Goal: Task Accomplishment & Management: Use online tool/utility

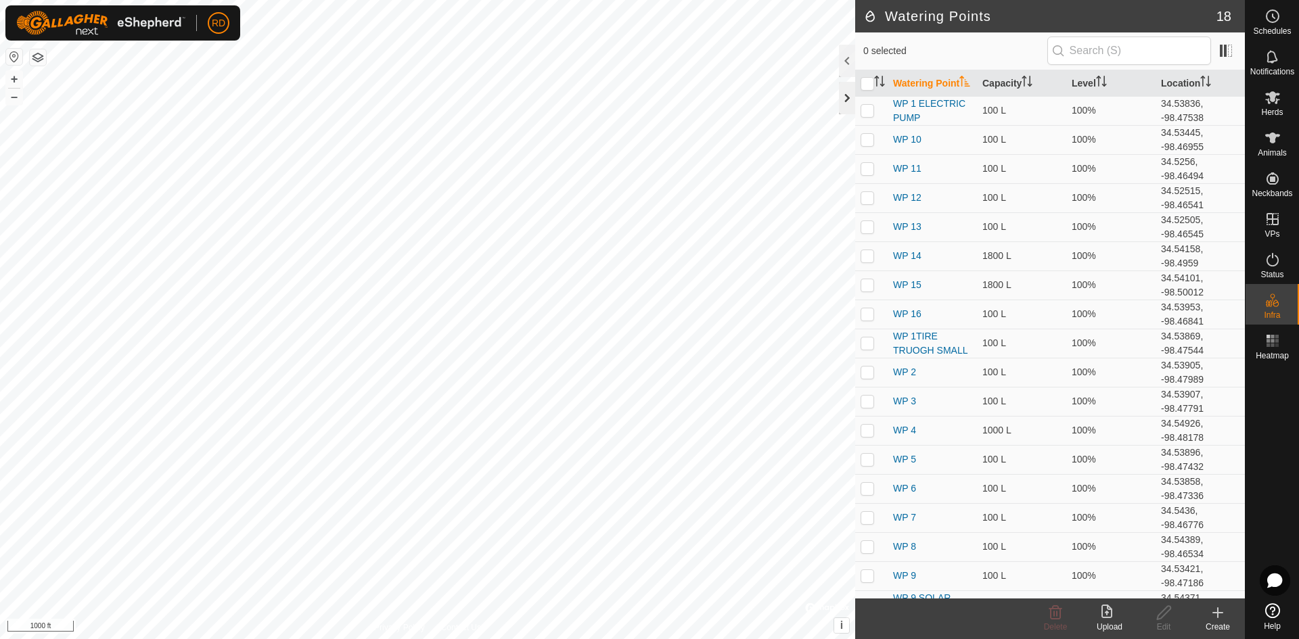
click at [845, 93] on div at bounding box center [847, 98] width 16 height 32
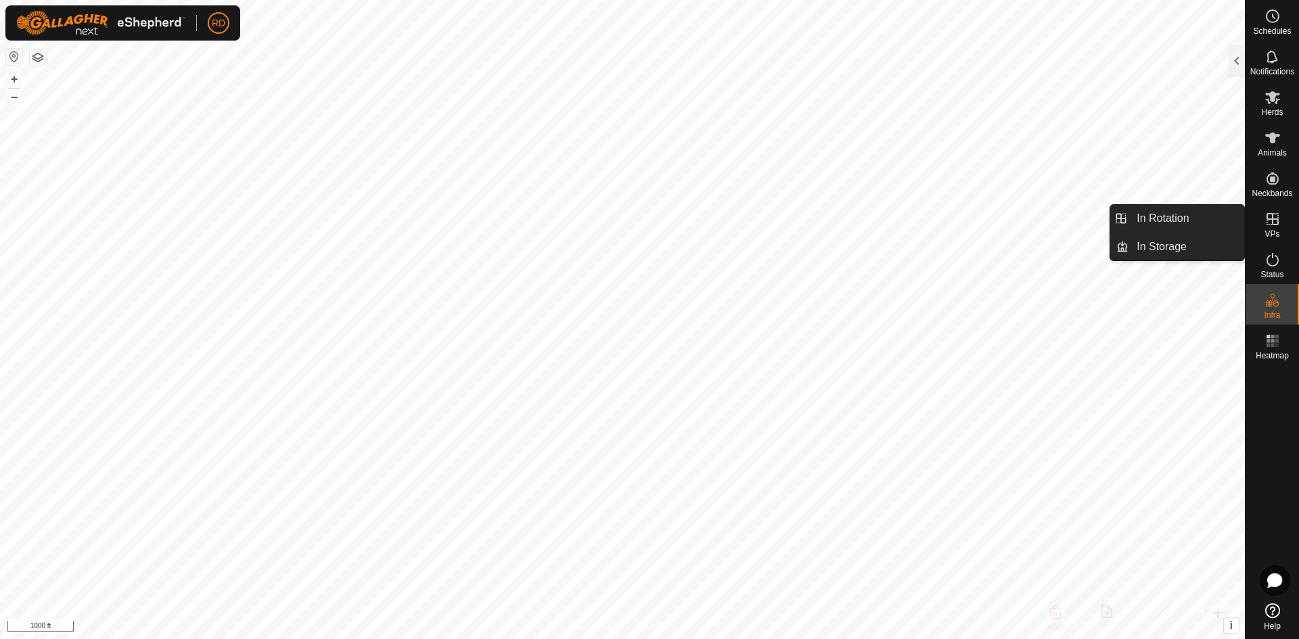
click at [1270, 223] on icon at bounding box center [1272, 219] width 16 height 16
click at [1172, 220] on link "In Rotation" at bounding box center [1186, 218] width 116 height 27
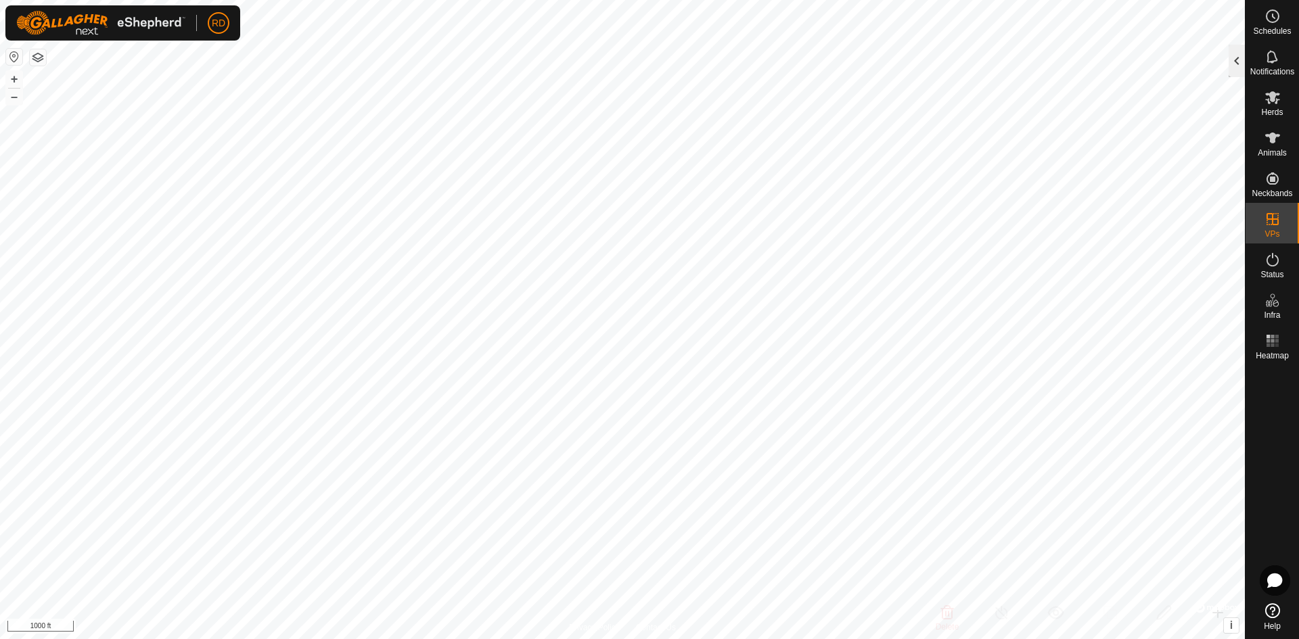
click at [1236, 53] on div at bounding box center [1237, 61] width 16 height 32
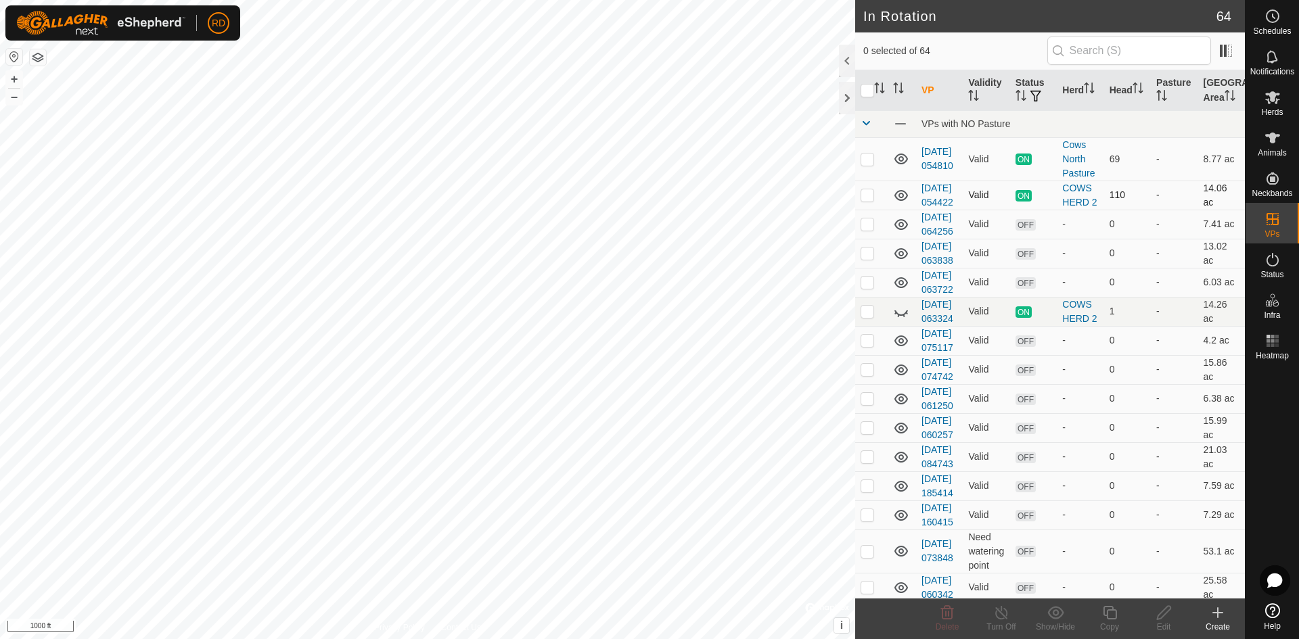
click at [871, 200] on p-checkbox at bounding box center [868, 194] width 14 height 11
checkbox input "true"
click at [1112, 616] on icon at bounding box center [1109, 613] width 17 height 16
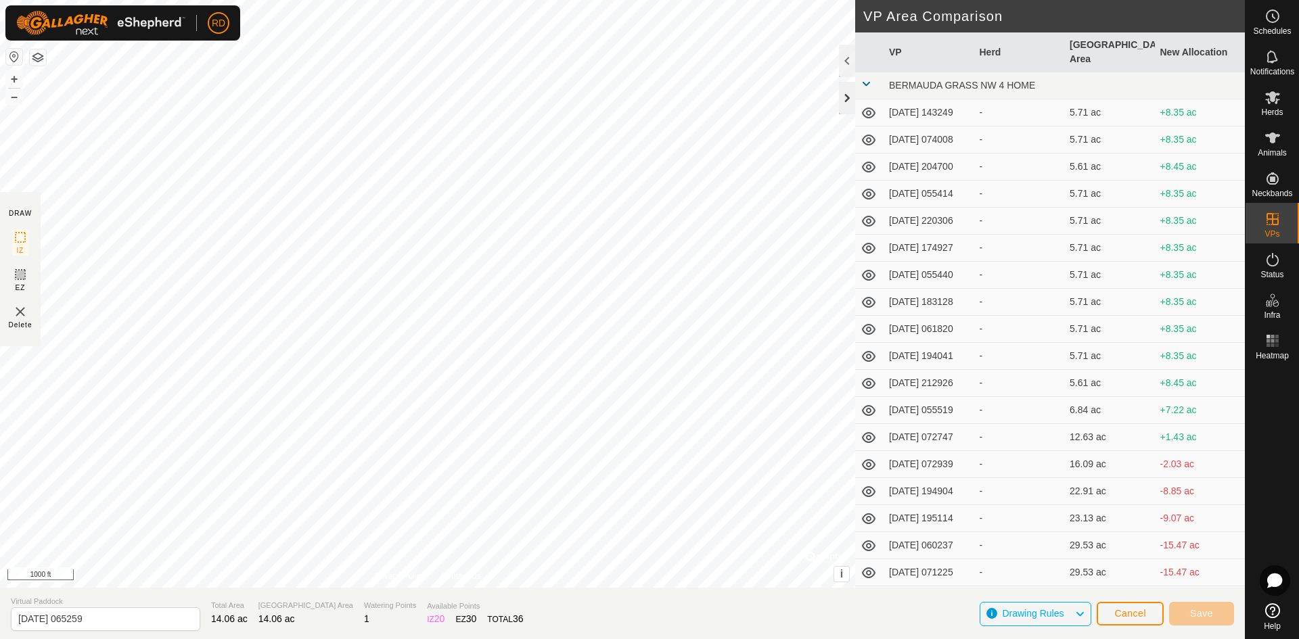
click at [846, 91] on div at bounding box center [847, 98] width 16 height 32
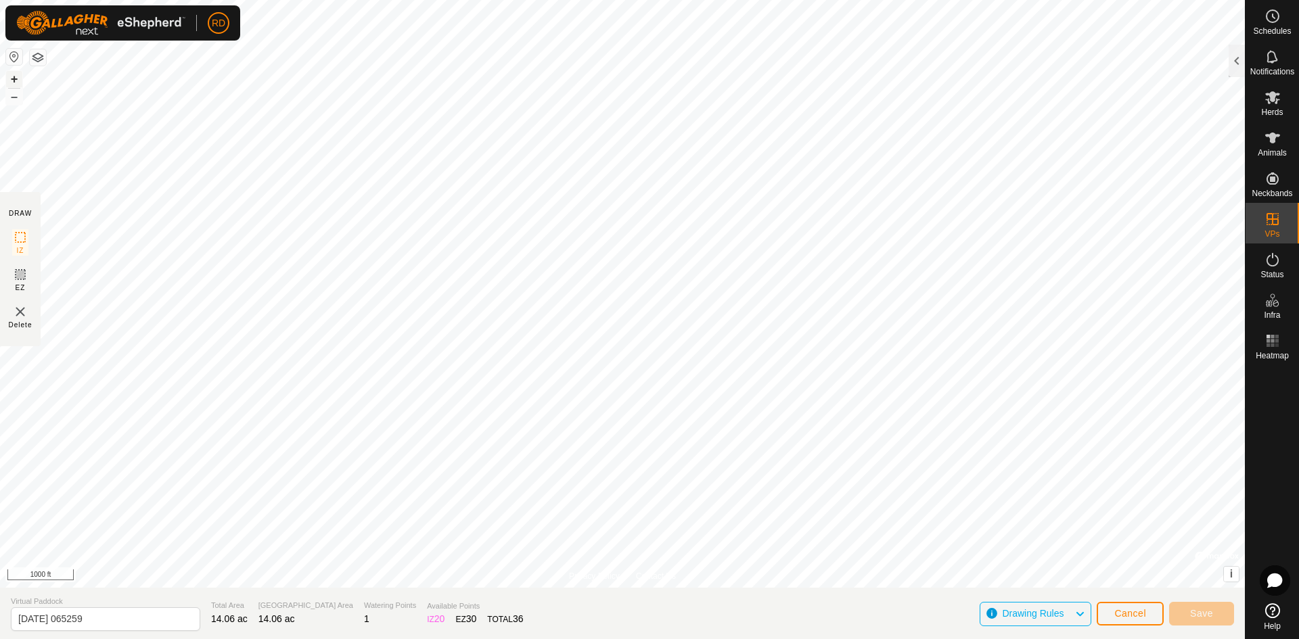
click at [6, 74] on button "+" at bounding box center [14, 79] width 16 height 16
click at [12, 74] on button "+" at bounding box center [14, 79] width 16 height 16
click at [1215, 608] on button "Save" at bounding box center [1201, 614] width 65 height 24
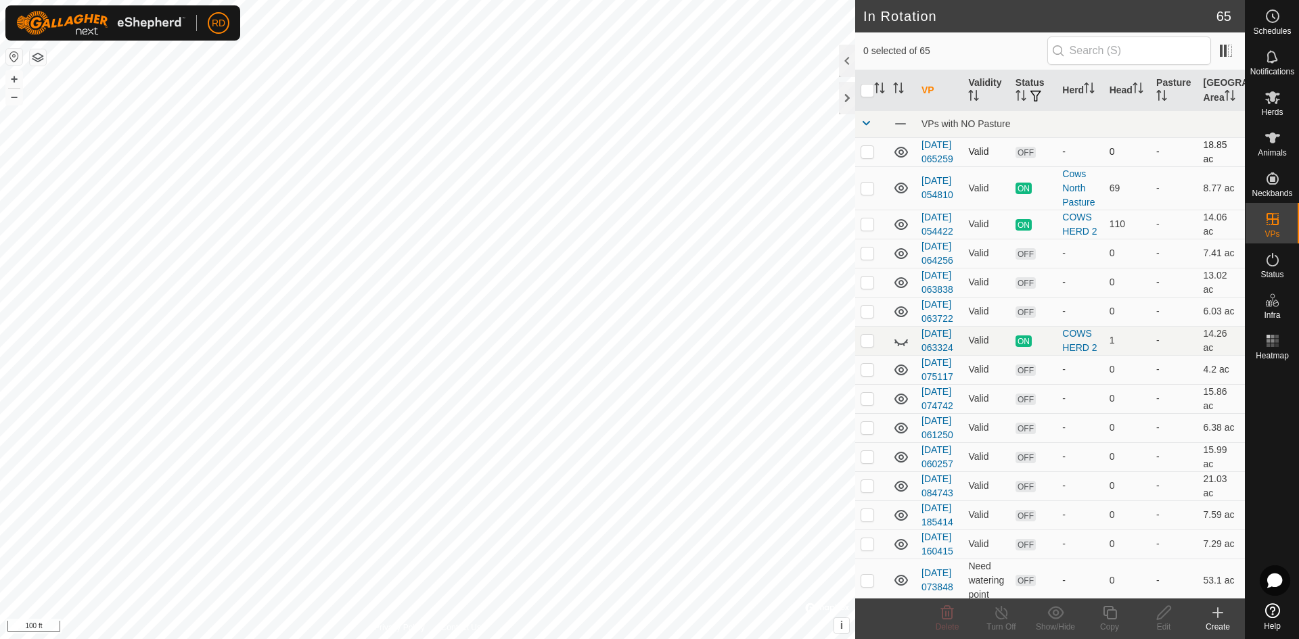
click at [865, 157] on p-checkbox at bounding box center [868, 151] width 14 height 11
checkbox input "false"
click at [1271, 104] on icon at bounding box center [1272, 97] width 16 height 16
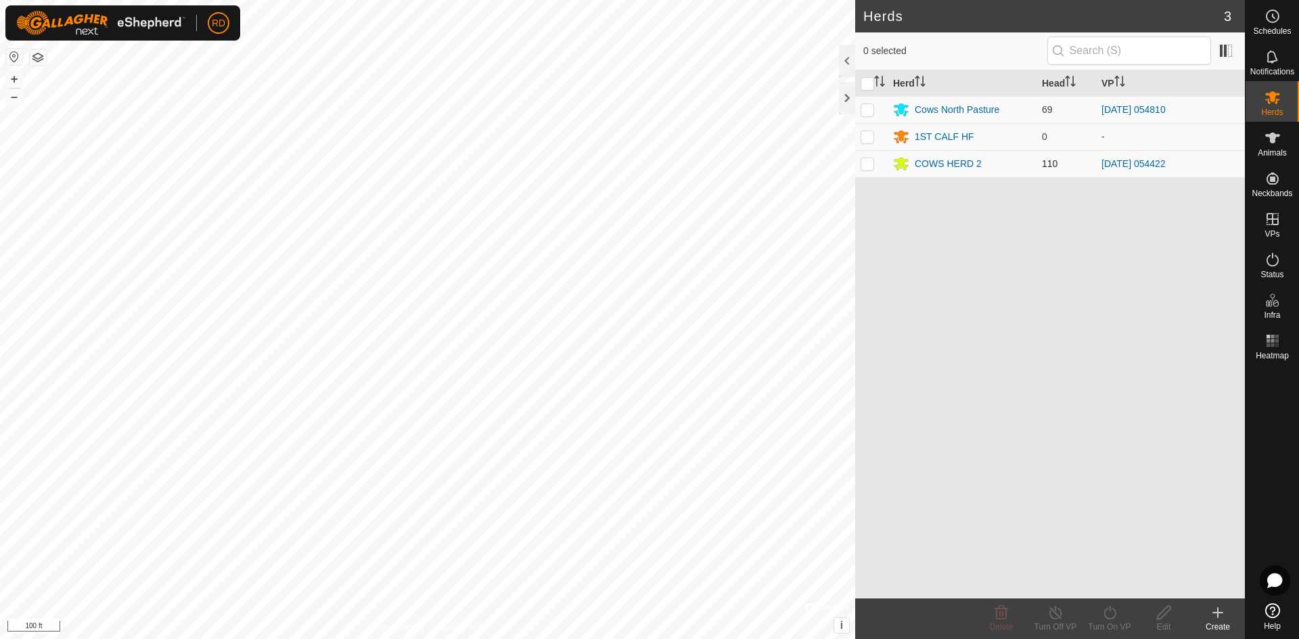
click at [863, 160] on p-checkbox at bounding box center [868, 163] width 14 height 11
checkbox input "true"
click at [1114, 616] on icon at bounding box center [1109, 613] width 17 height 16
click at [1101, 581] on link "Now" at bounding box center [1150, 583] width 134 height 27
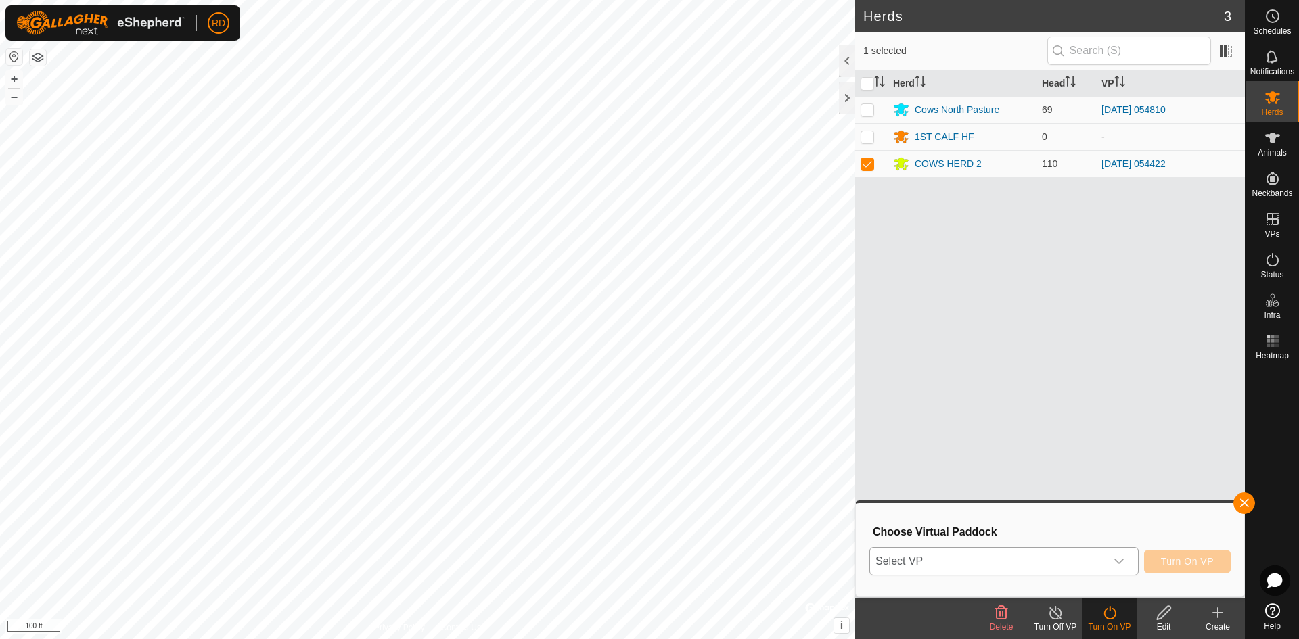
click at [1121, 560] on icon "dropdown trigger" at bounding box center [1119, 561] width 11 height 11
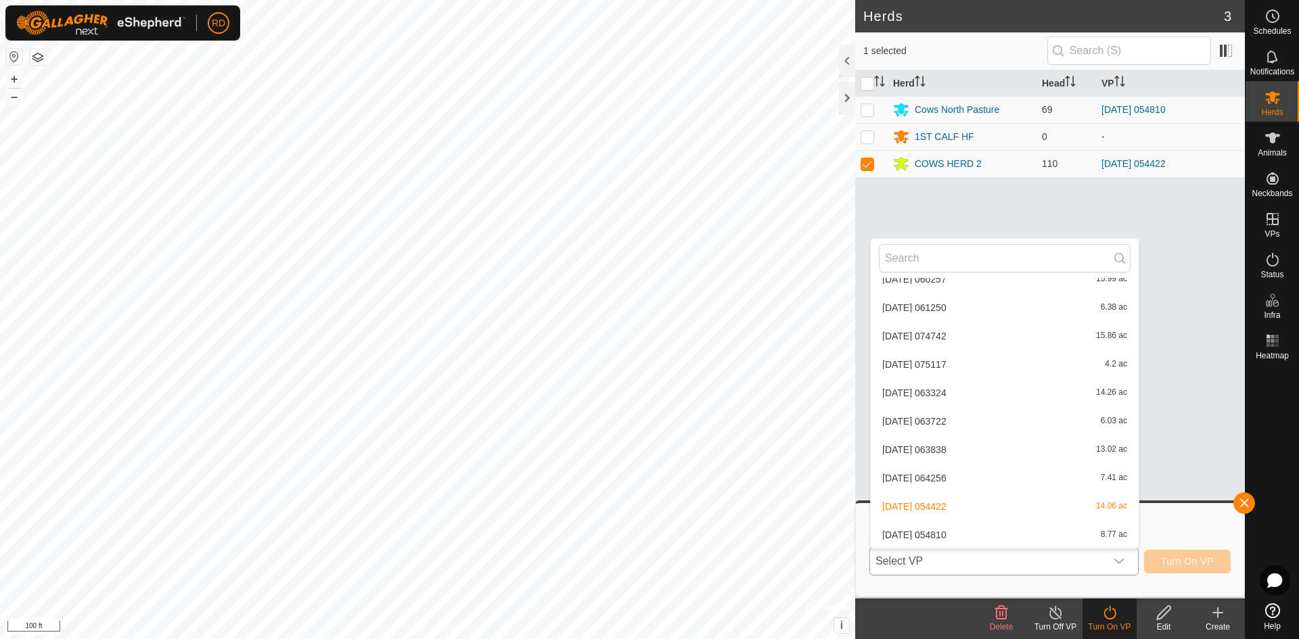
scroll to position [810, 0]
click at [962, 539] on li "[DATE] 065259 18.85 ac" at bounding box center [1005, 535] width 268 height 27
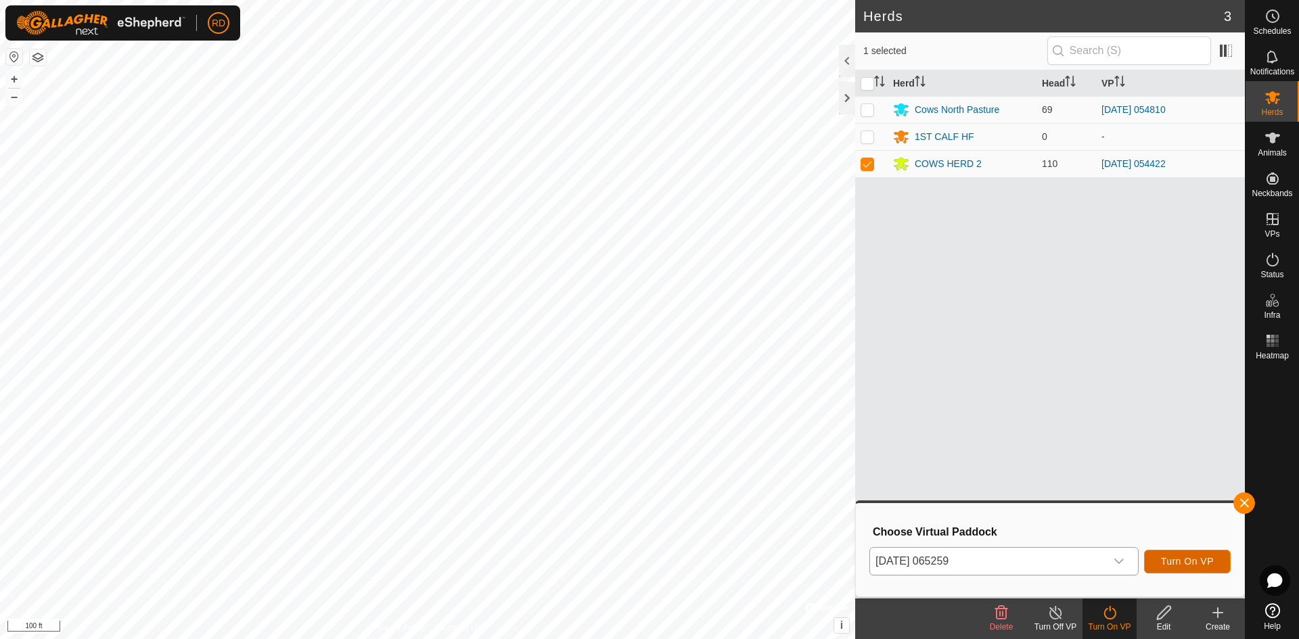
click at [1213, 564] on span "Turn On VP" at bounding box center [1187, 561] width 53 height 11
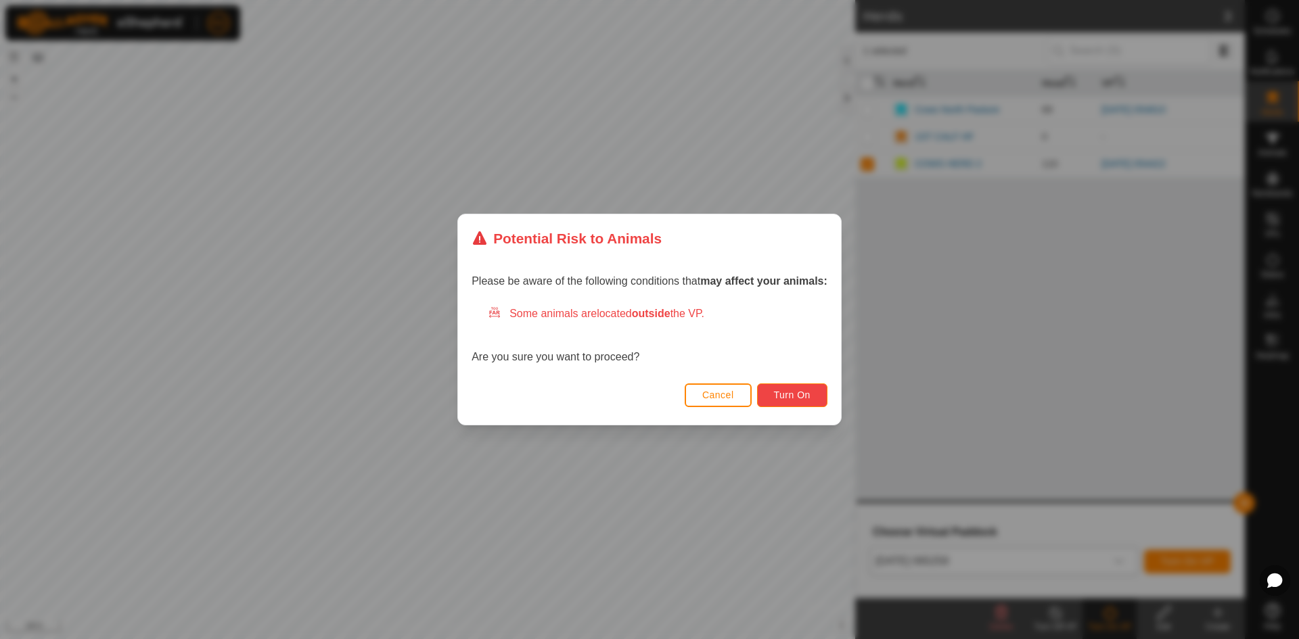
click at [792, 396] on span "Turn On" at bounding box center [792, 395] width 37 height 11
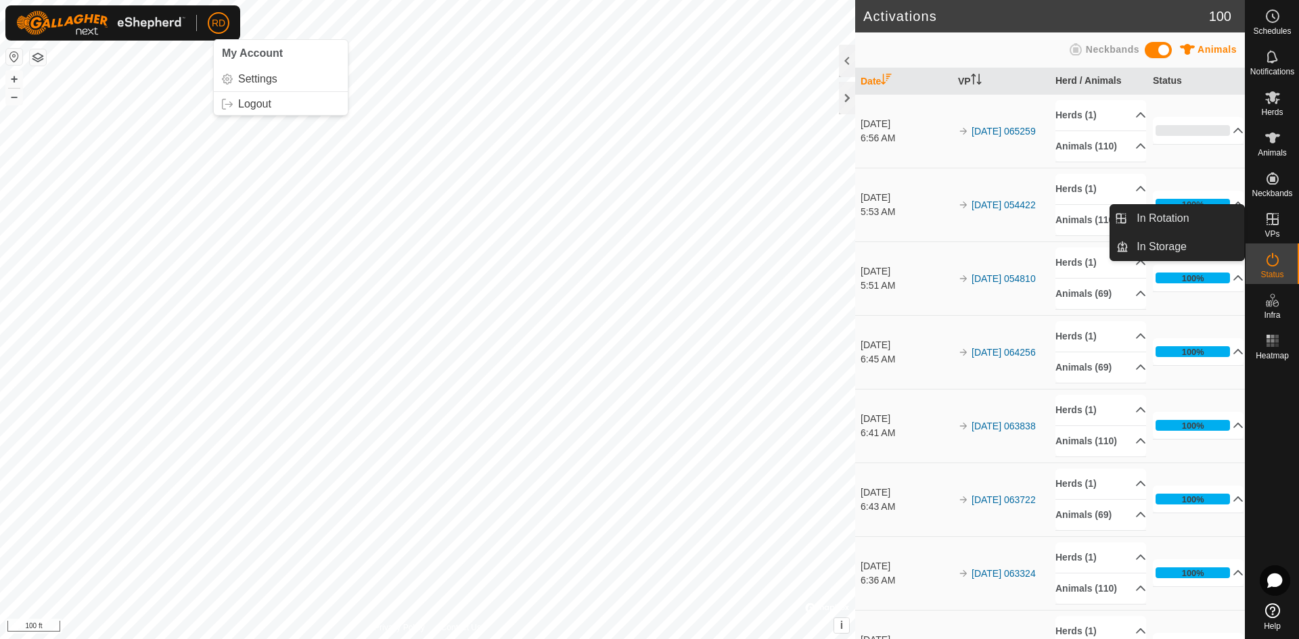
click at [1273, 227] on es-virtualpaddocks-svg-icon at bounding box center [1272, 219] width 24 height 22
click at [1151, 219] on link "In Rotation" at bounding box center [1186, 218] width 116 height 27
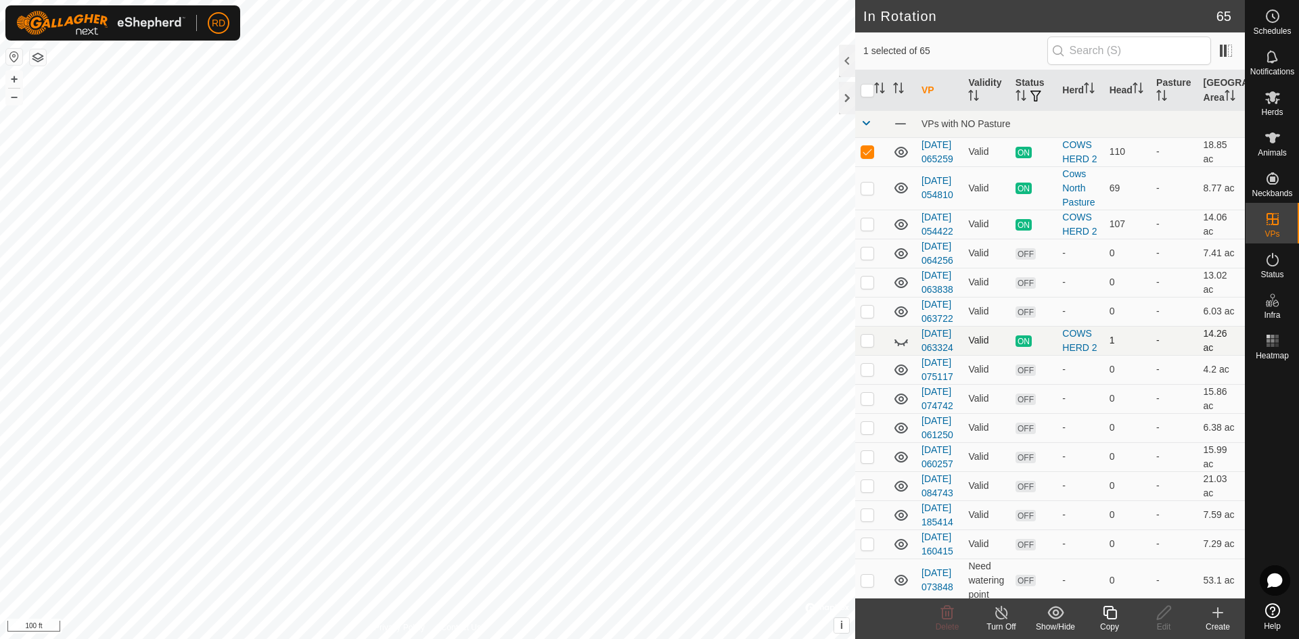
click at [1101, 405] on div "In Rotation 65 1 selected of 65 VP Validity Status Herd Head Pasture Grazing Ar…" at bounding box center [622, 319] width 1245 height 639
click at [877, 93] on div "In Rotation 65 1 selected of 65 VP Validity Status Herd Head Pasture Grazing Ar…" at bounding box center [622, 319] width 1245 height 639
click at [872, 122] on div "In Rotation 65 1 selected of 65 VP Validity Status Herd Head Pasture Grazing Ar…" at bounding box center [622, 319] width 1245 height 639
click at [1114, 611] on icon at bounding box center [1109, 613] width 17 height 16
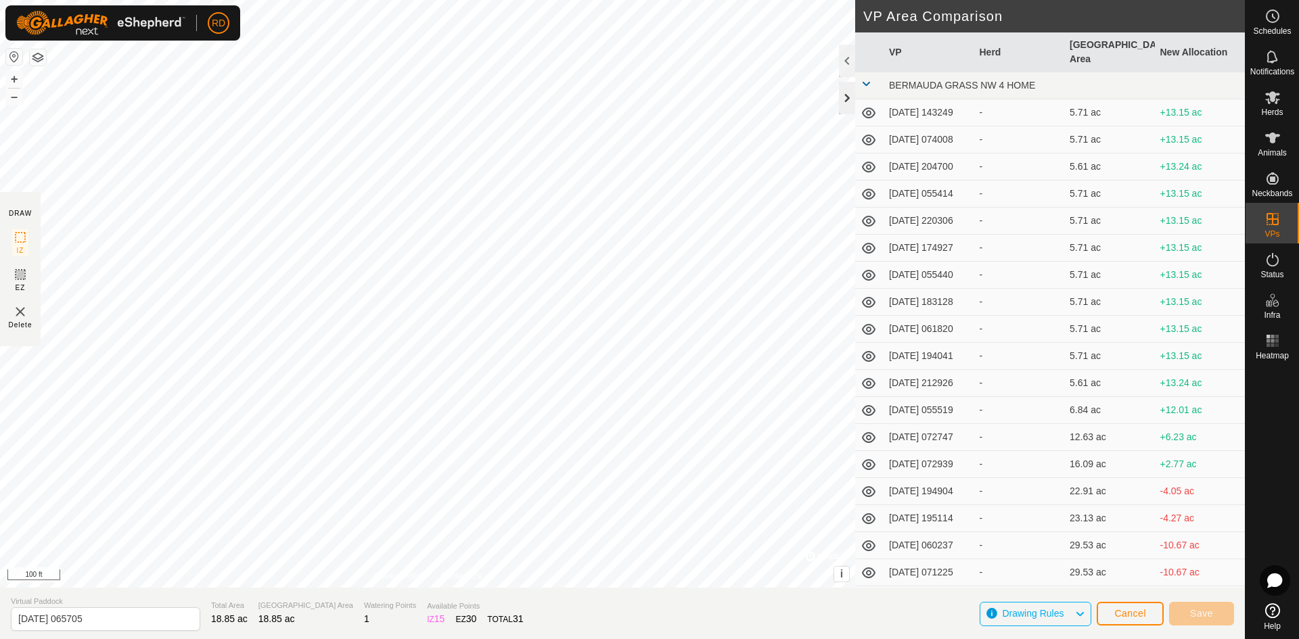
click at [842, 97] on div at bounding box center [847, 98] width 16 height 32
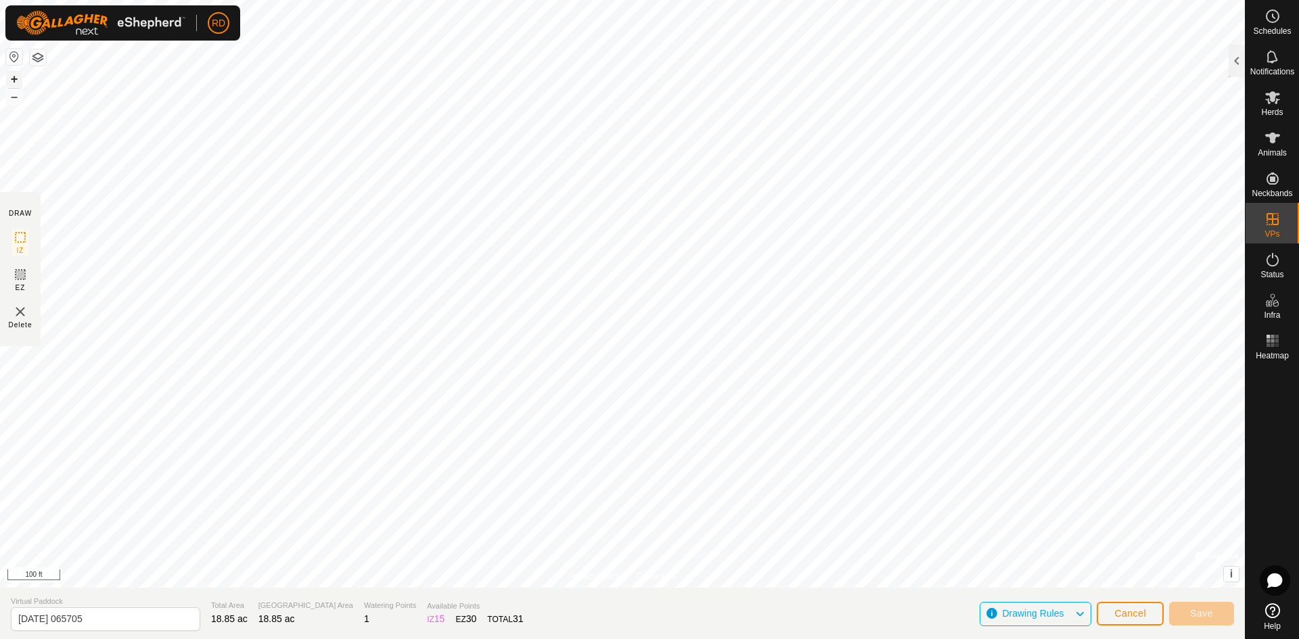
click at [14, 74] on button "+" at bounding box center [14, 79] width 16 height 16
click at [1236, 63] on div at bounding box center [1237, 61] width 16 height 32
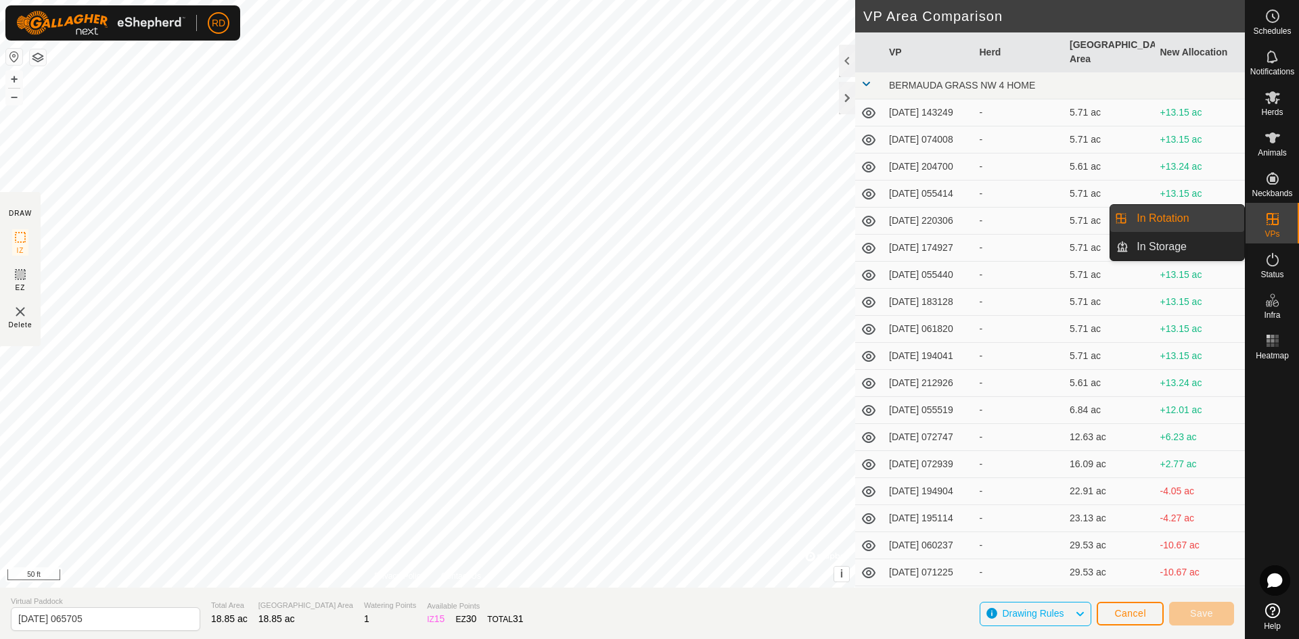
click at [1143, 222] on link "In Rotation" at bounding box center [1186, 218] width 116 height 27
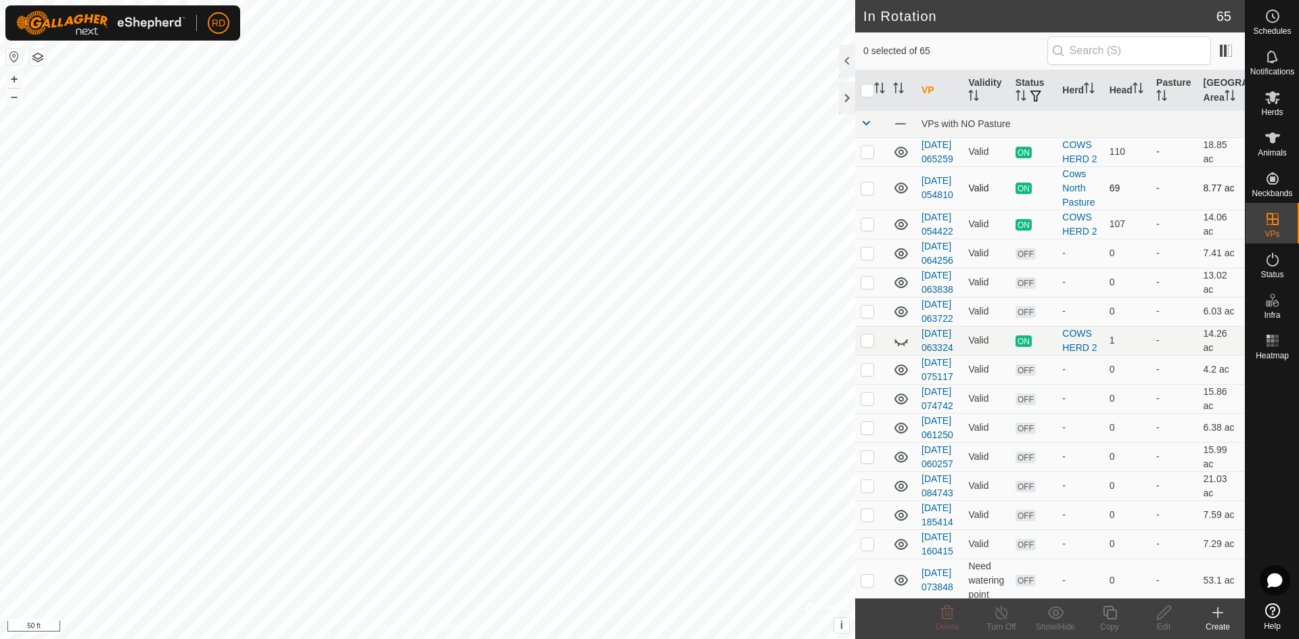
click at [866, 193] on p-checkbox at bounding box center [868, 188] width 14 height 11
checkbox input "true"
click at [1110, 616] on icon at bounding box center [1109, 613] width 17 height 16
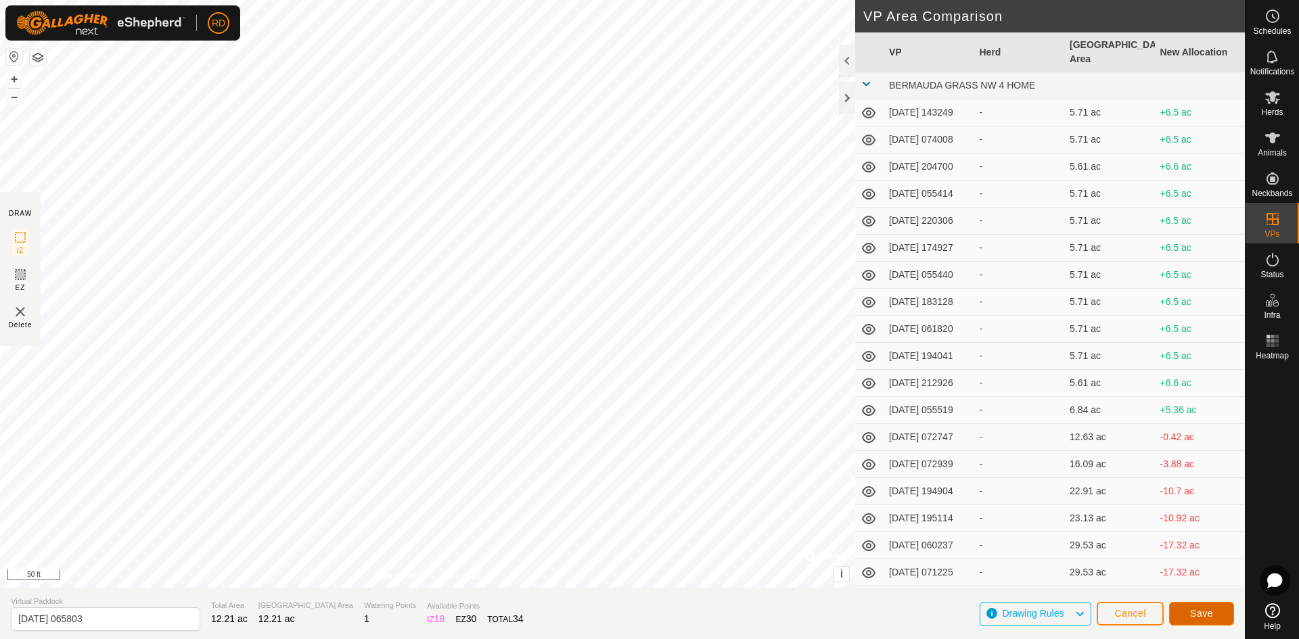
drag, startPoint x: 1206, startPoint y: 614, endPoint x: 1200, endPoint y: 597, distance: 18.2
click at [1200, 600] on div "Save" at bounding box center [1201, 613] width 65 height 32
click at [1201, 617] on span "Save" at bounding box center [1201, 613] width 23 height 11
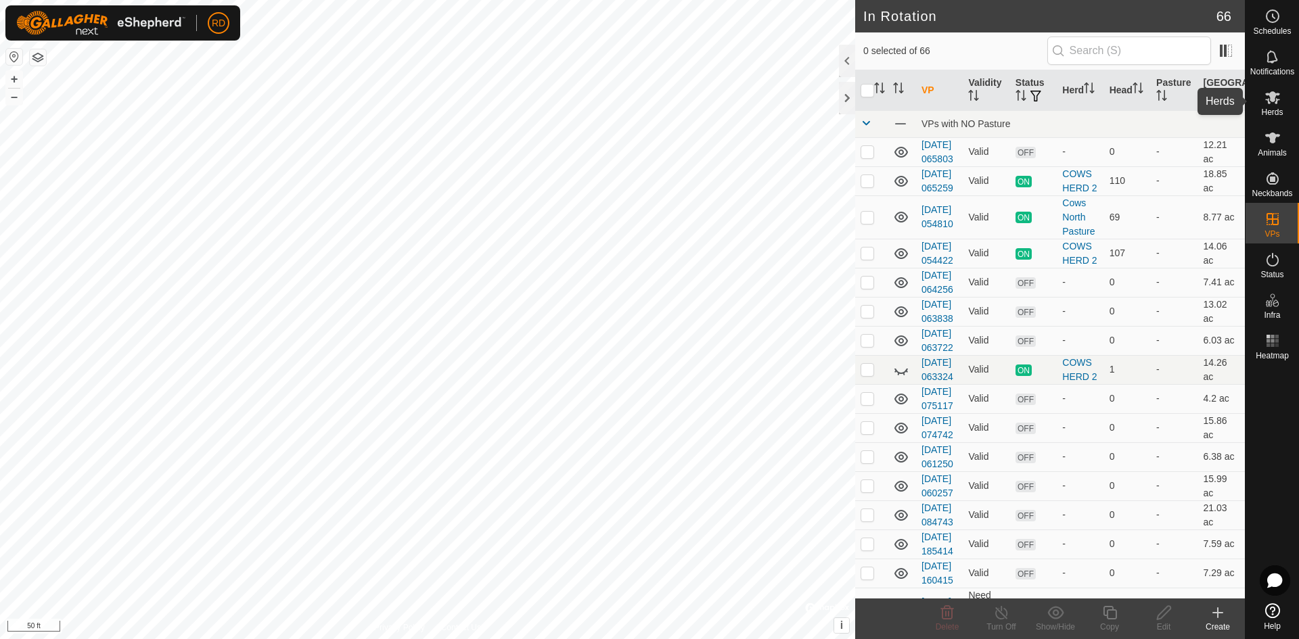
click at [1281, 97] on es-mob-svg-icon at bounding box center [1272, 98] width 24 height 22
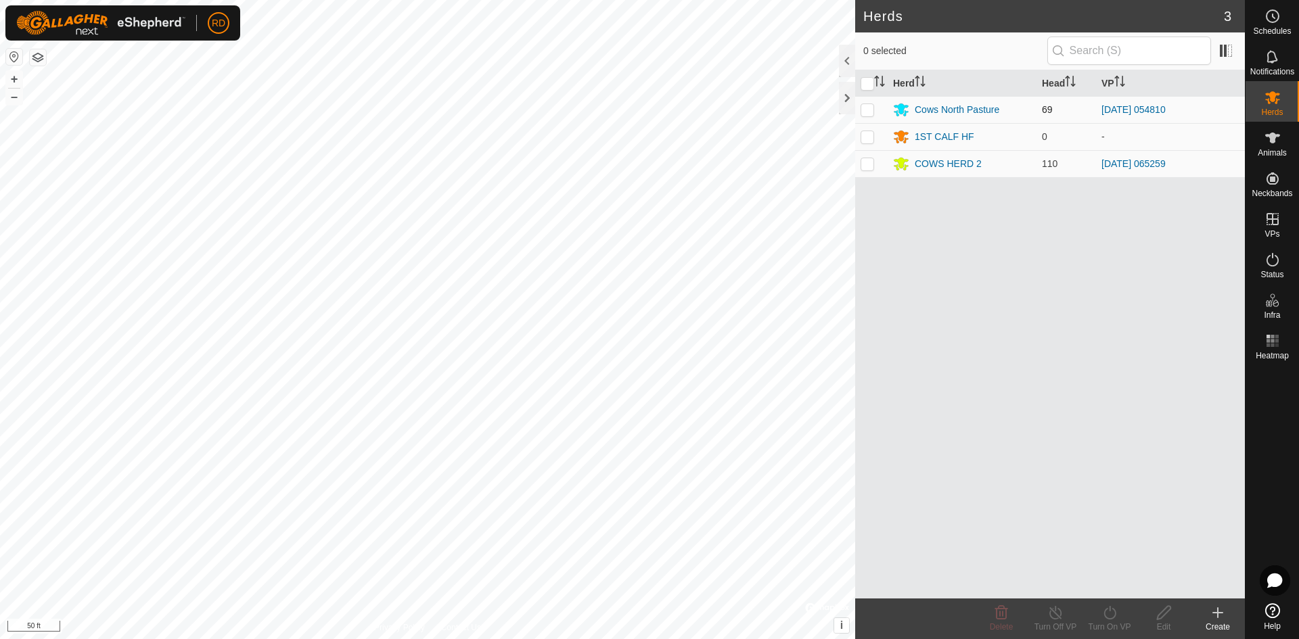
click at [865, 112] on p-checkbox at bounding box center [868, 109] width 14 height 11
checkbox input "true"
click at [1113, 616] on icon at bounding box center [1109, 613] width 17 height 16
click at [1109, 587] on link "Now" at bounding box center [1150, 583] width 134 height 27
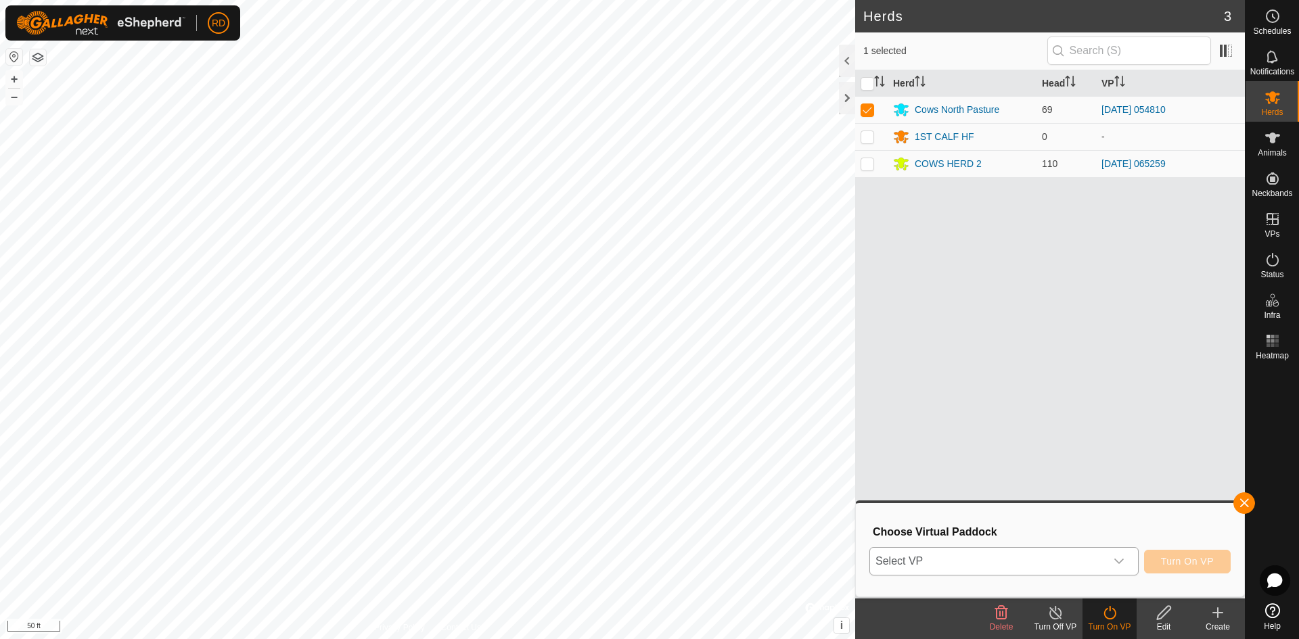
click at [1122, 559] on icon "dropdown trigger" at bounding box center [1119, 561] width 11 height 11
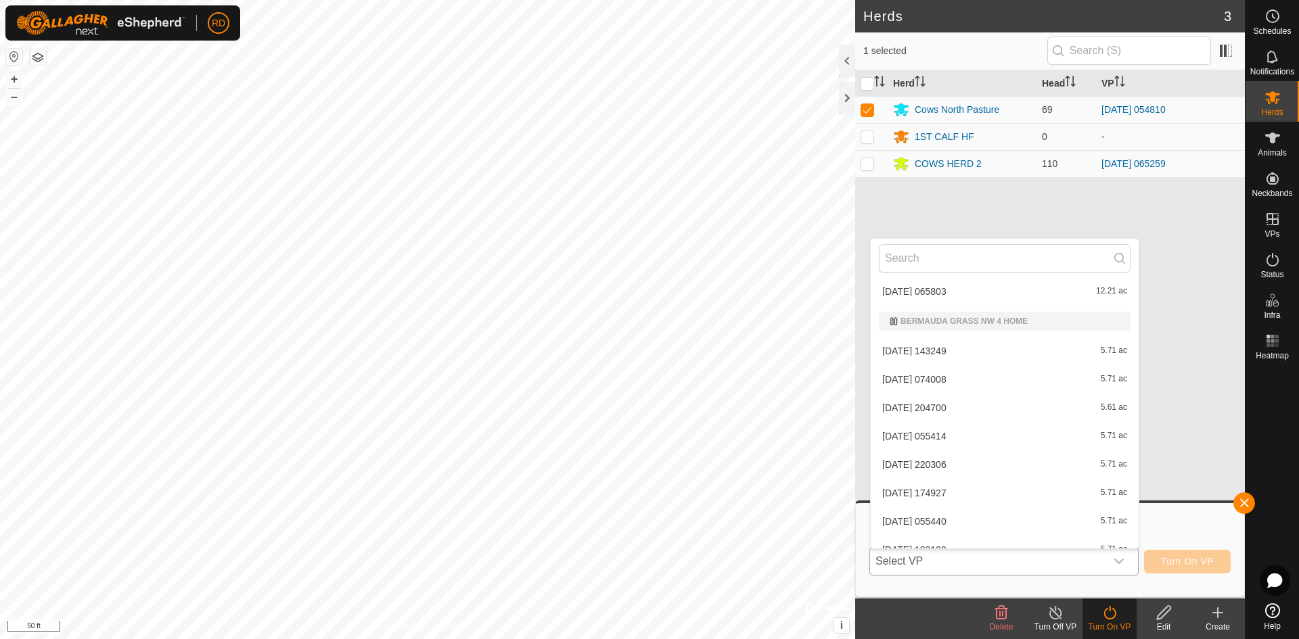
scroll to position [1054, 0]
click at [944, 319] on li "[DATE] 065803 12.21 ac" at bounding box center [1005, 319] width 268 height 27
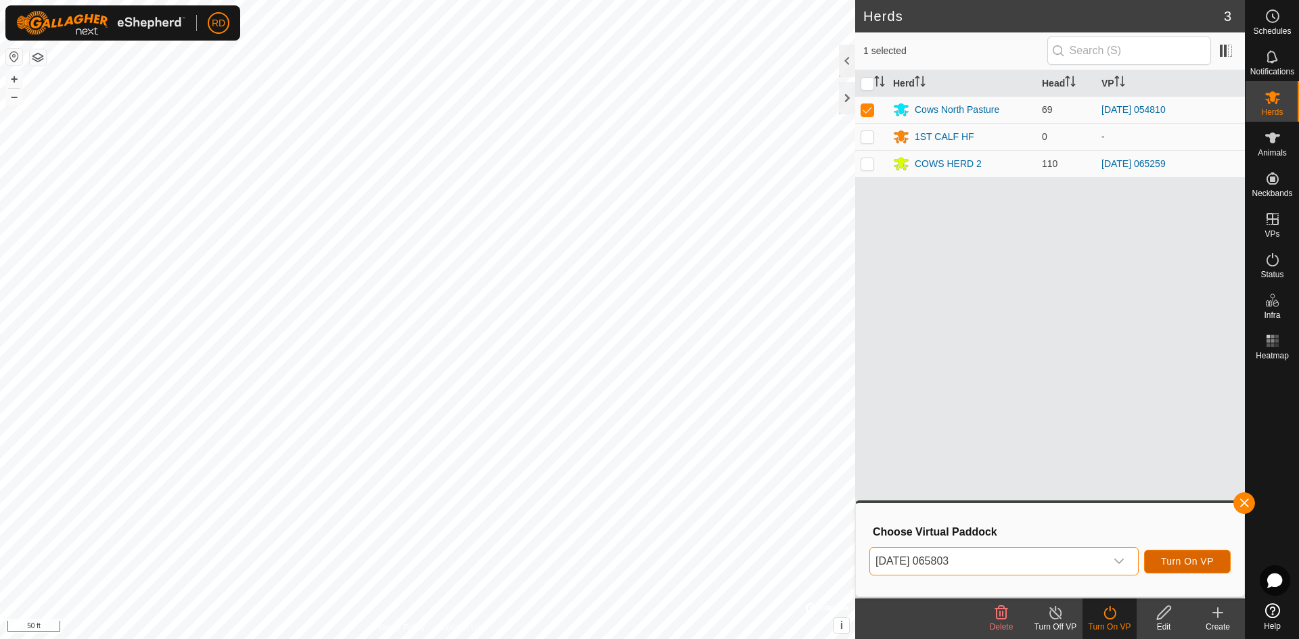
click at [1186, 565] on span "Turn On VP" at bounding box center [1187, 561] width 53 height 11
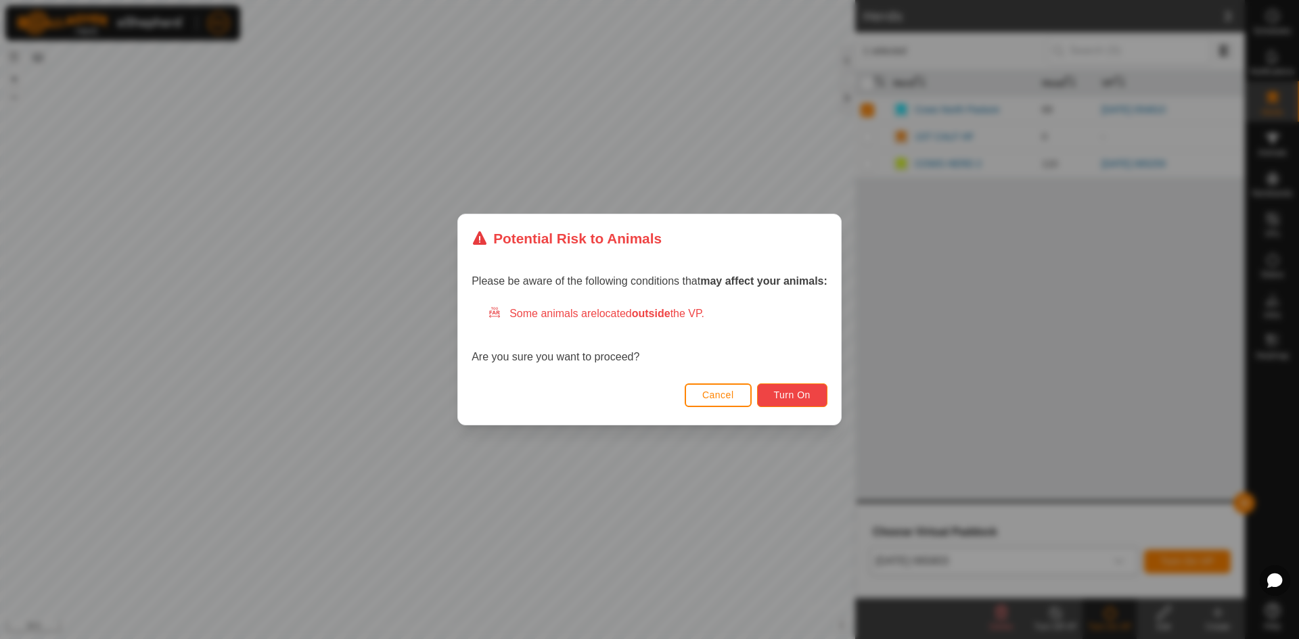
click at [805, 392] on span "Turn On" at bounding box center [792, 395] width 37 height 11
